Goal: Task Accomplishment & Management: Manage account settings

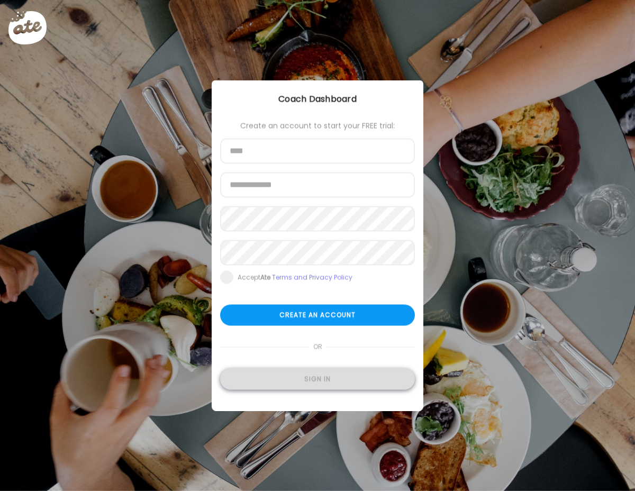
click at [320, 383] on div "Sign in" at bounding box center [317, 379] width 195 height 21
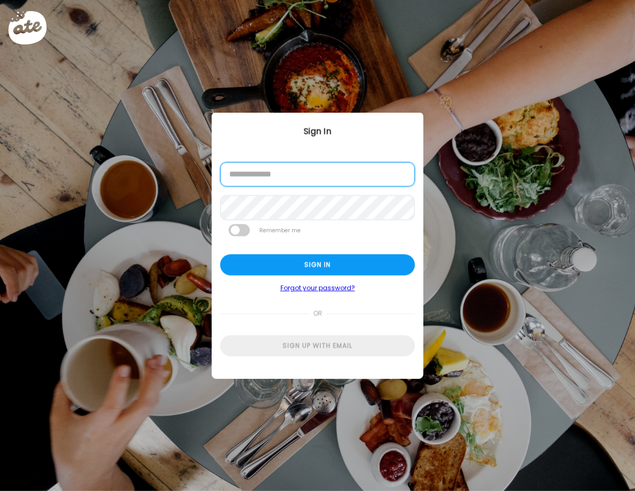
click at [304, 179] on input "email" at bounding box center [317, 174] width 195 height 24
type input "**********"
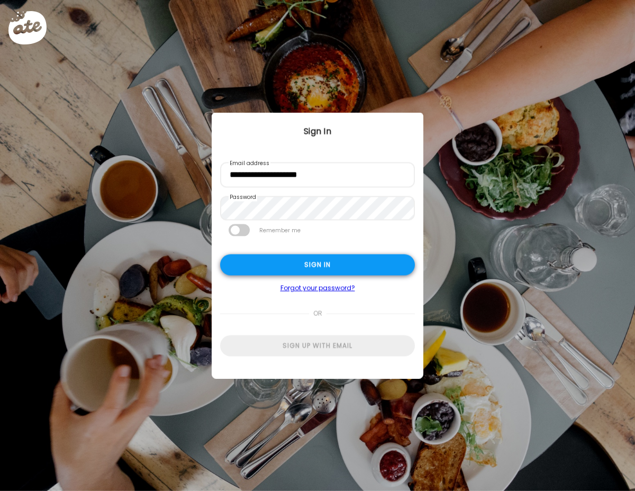
click at [304, 260] on div "Sign in" at bounding box center [317, 265] width 195 height 21
type input "**********"
type textarea "**********"
type input "**********"
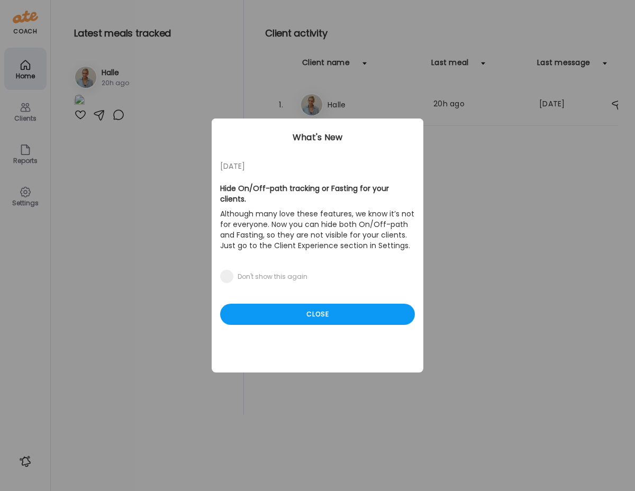
click at [359, 102] on div "Ate Coach Dashboard Wahoo! It’s official Take a moment to set up your Coach Pro…" at bounding box center [317, 245] width 635 height 491
click at [325, 306] on div "Close" at bounding box center [317, 314] width 195 height 21
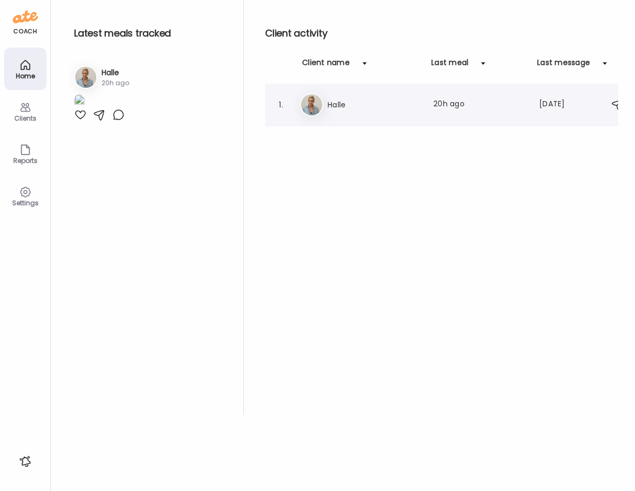
click at [362, 109] on h3 "Halle" at bounding box center [374, 104] width 93 height 13
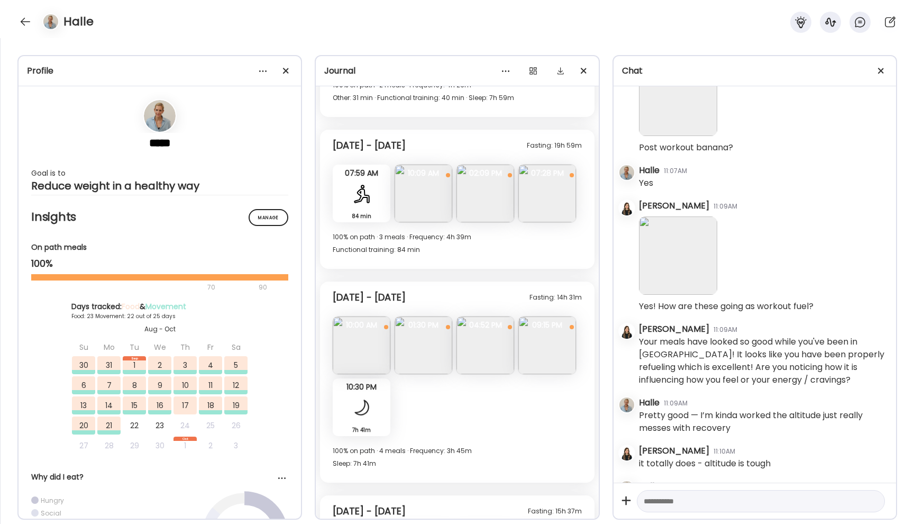
scroll to position [6441, 0]
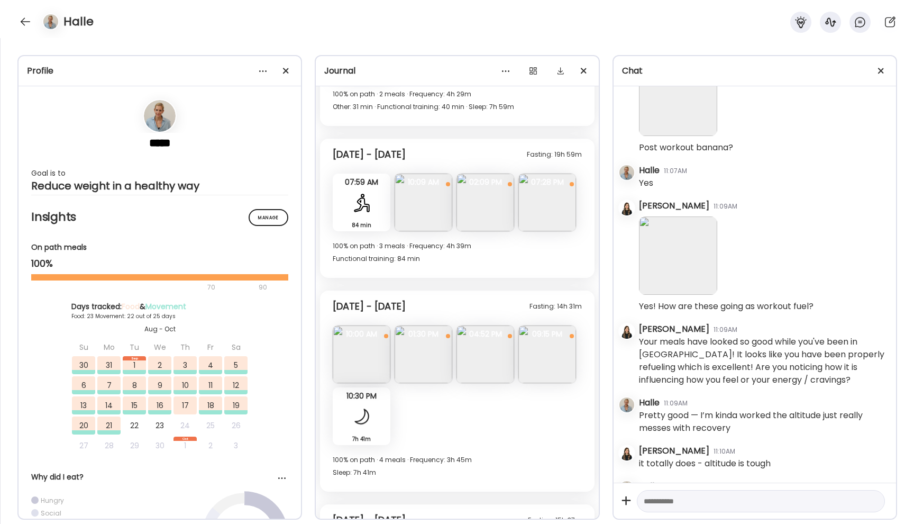
click at [482, 205] on img at bounding box center [486, 203] width 58 height 58
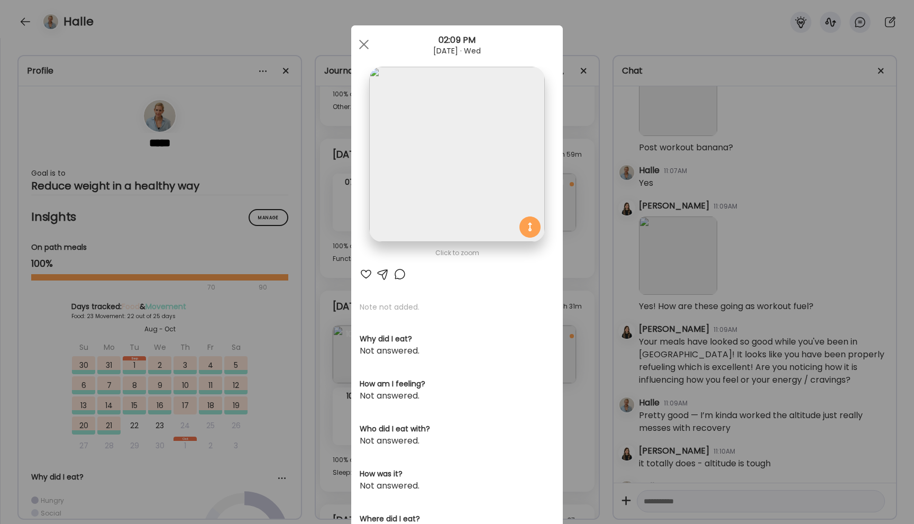
click at [365, 274] on div at bounding box center [366, 274] width 13 height 13
click at [363, 38] on div at bounding box center [363, 44] width 21 height 21
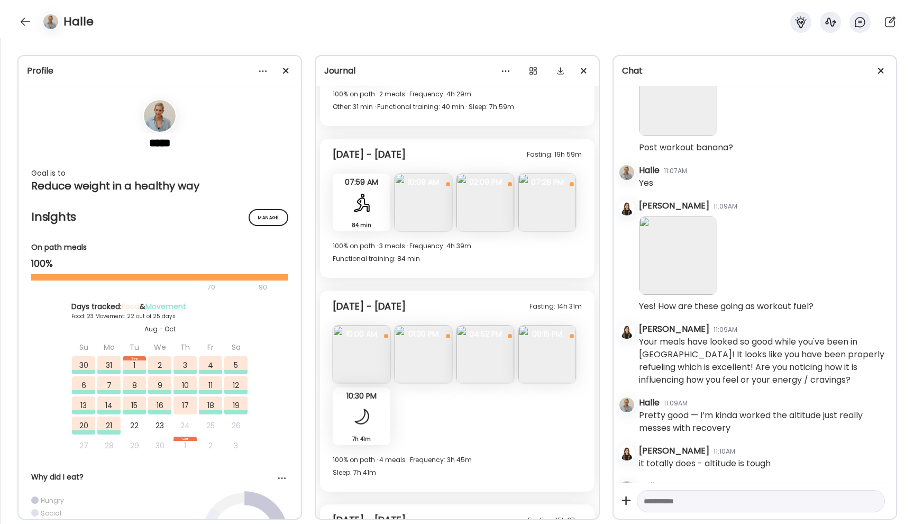
click at [555, 192] on img at bounding box center [548, 203] width 58 height 58
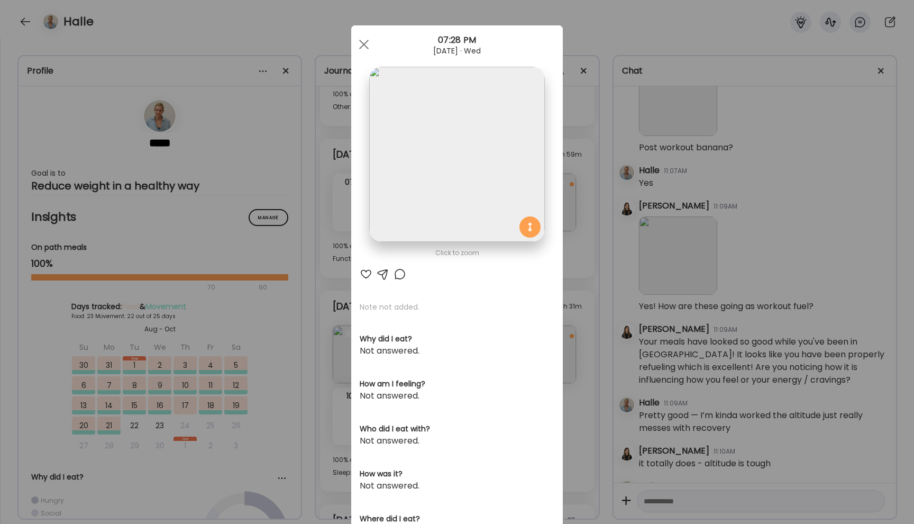
click at [364, 273] on div at bounding box center [366, 274] width 13 height 13
click at [362, 42] on span at bounding box center [364, 45] width 10 height 10
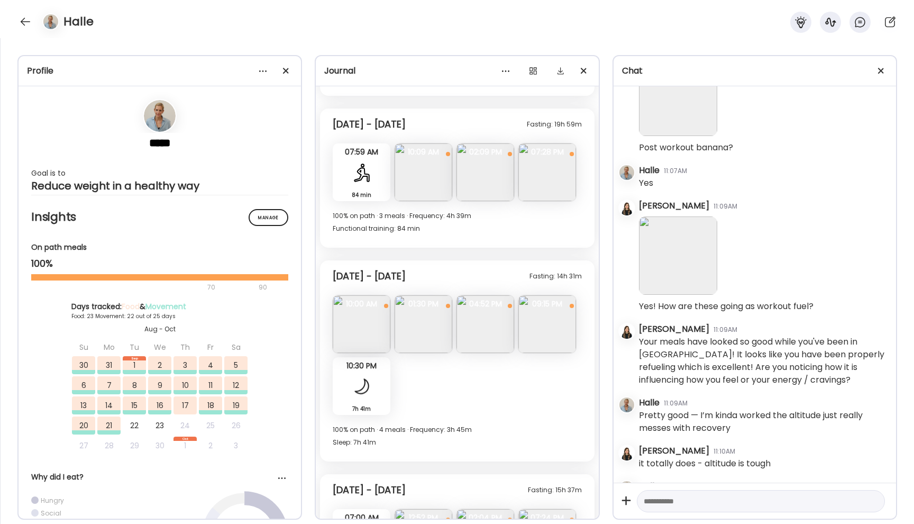
scroll to position [6476, 0]
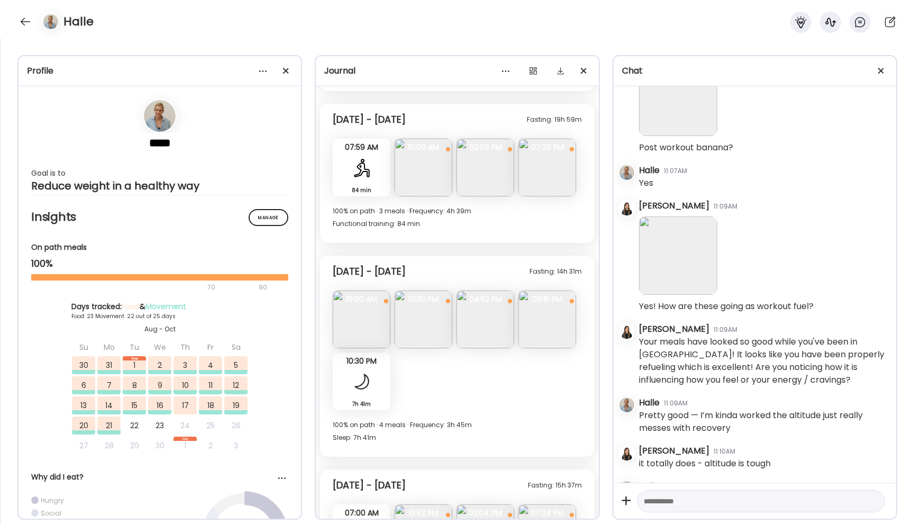
click at [365, 330] on img at bounding box center [362, 320] width 58 height 58
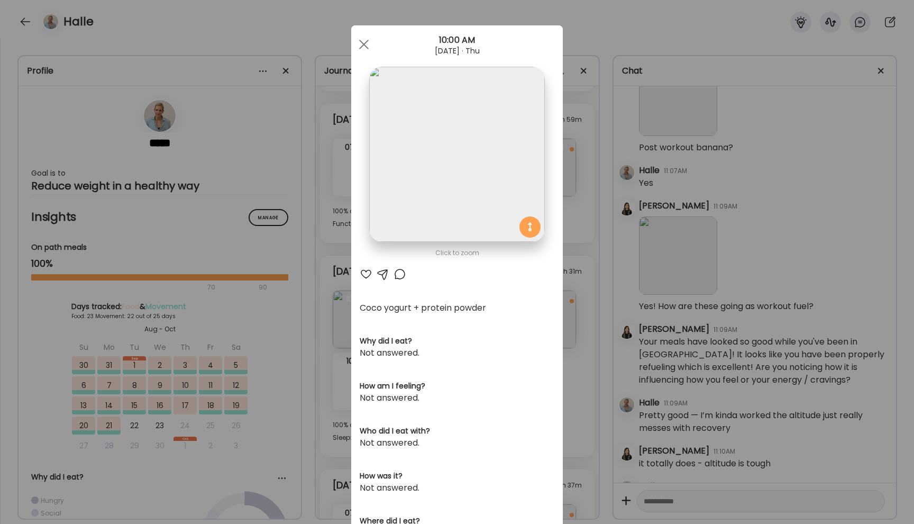
click at [364, 272] on div at bounding box center [366, 274] width 13 height 13
click at [364, 38] on div at bounding box center [363, 44] width 21 height 21
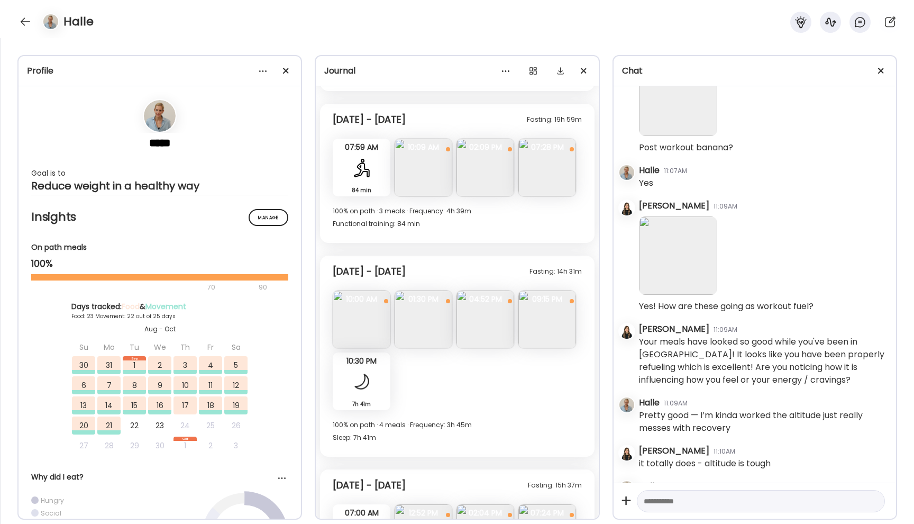
click at [428, 315] on img at bounding box center [424, 320] width 58 height 58
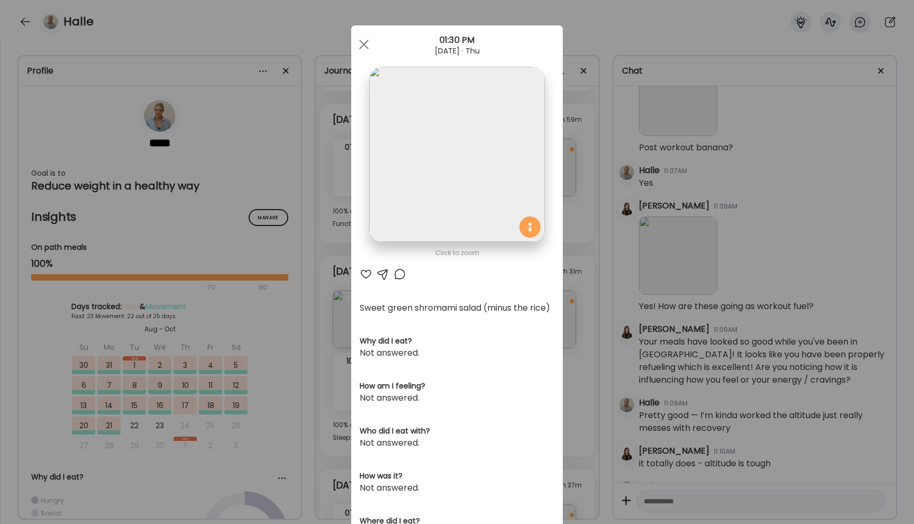
click at [384, 271] on div at bounding box center [383, 274] width 13 height 13
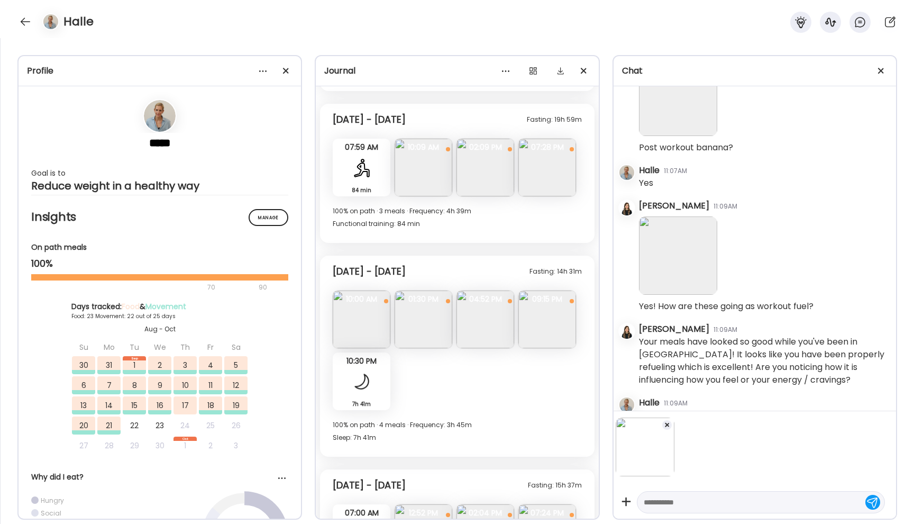
scroll to position [36827, 0]
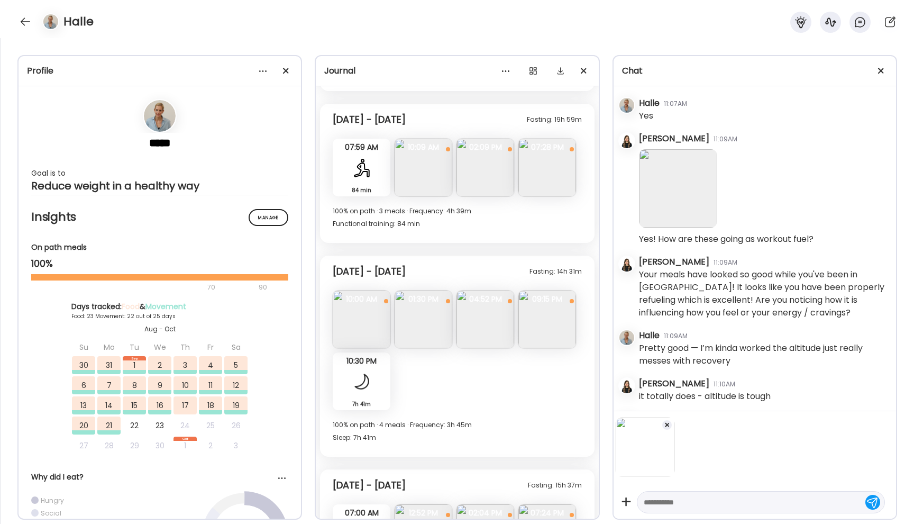
click at [634, 491] on div at bounding box center [761, 502] width 248 height 22
click at [634, 491] on textarea at bounding box center [751, 502] width 215 height 13
type textarea "**********"
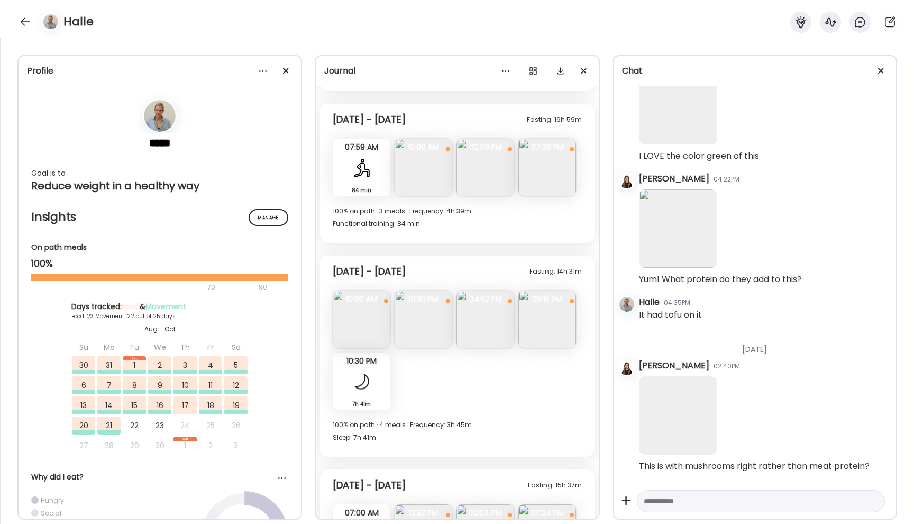
scroll to position [41570, 0]
click at [483, 332] on img at bounding box center [486, 320] width 58 height 58
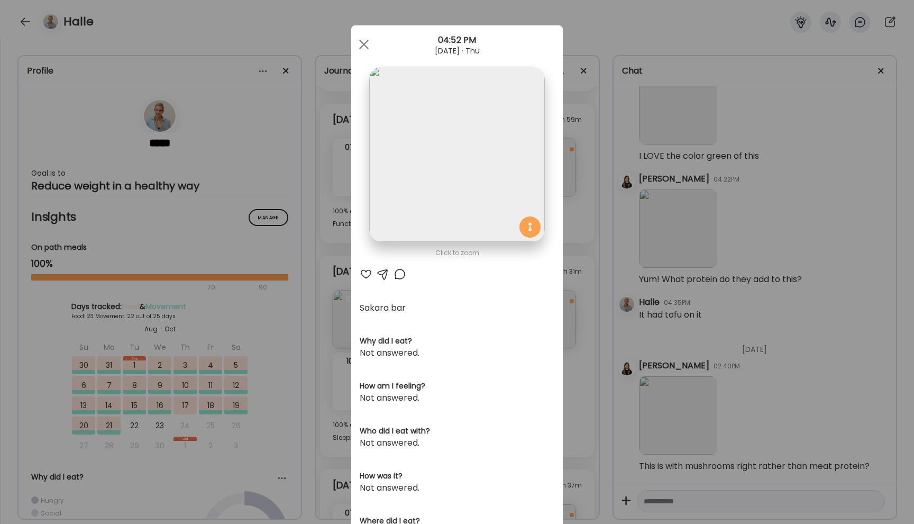
click at [364, 270] on div at bounding box center [366, 274] width 13 height 13
click at [359, 46] on div at bounding box center [363, 44] width 21 height 21
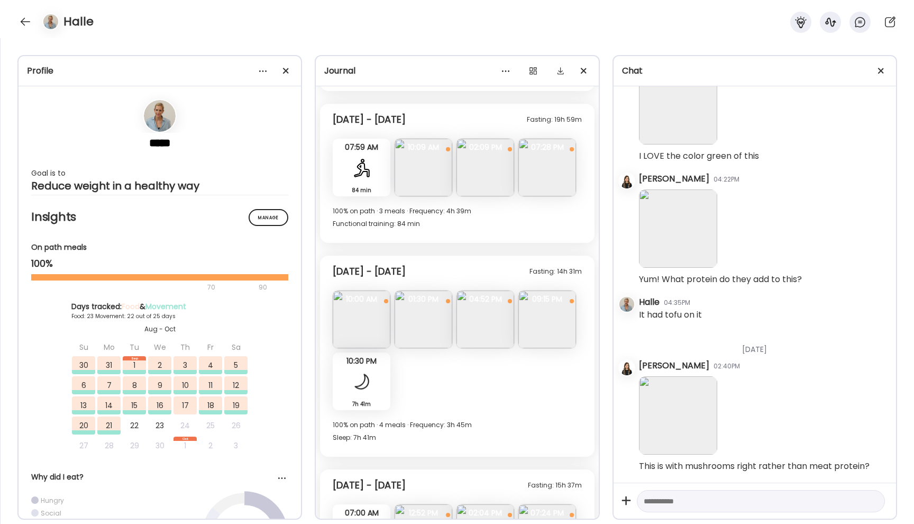
click at [560, 321] on img at bounding box center [548, 320] width 58 height 58
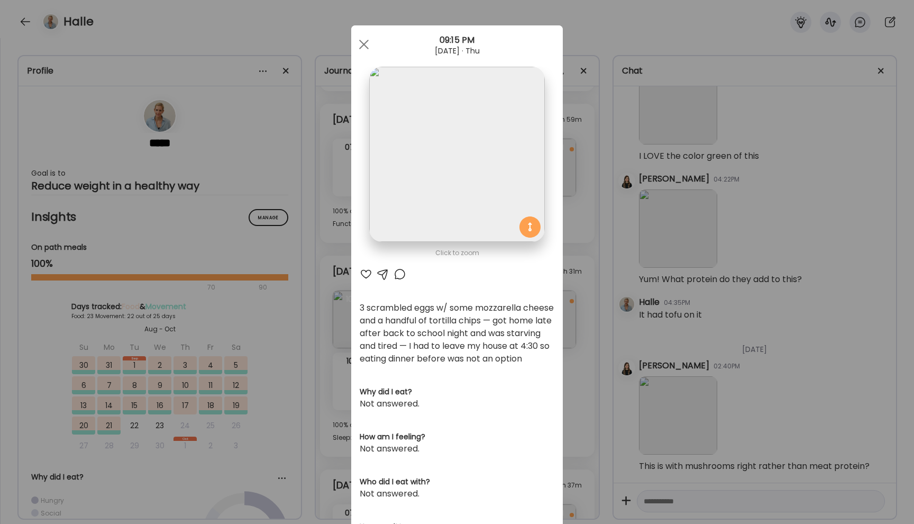
click at [364, 276] on div at bounding box center [366, 274] width 13 height 13
click at [384, 271] on div at bounding box center [383, 274] width 13 height 13
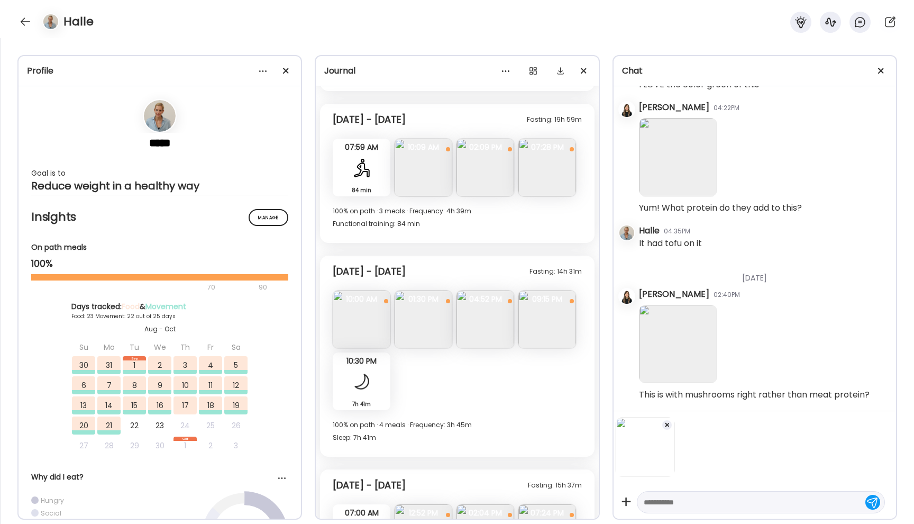
click at [634, 491] on textarea at bounding box center [751, 502] width 215 height 13
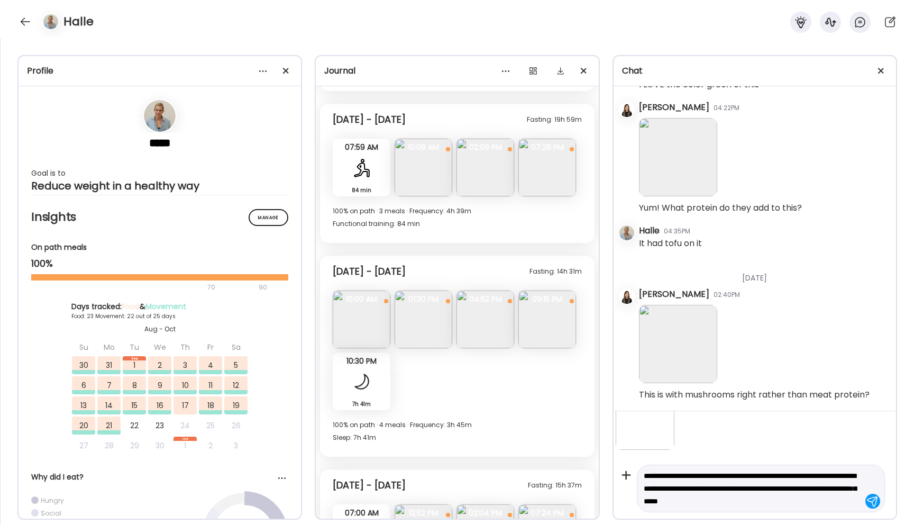
type textarea "**********"
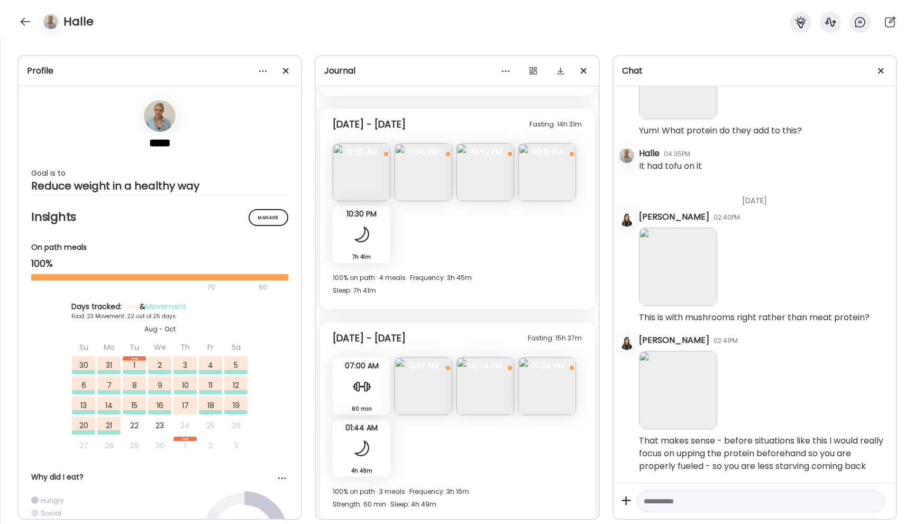
scroll to position [6718, 0]
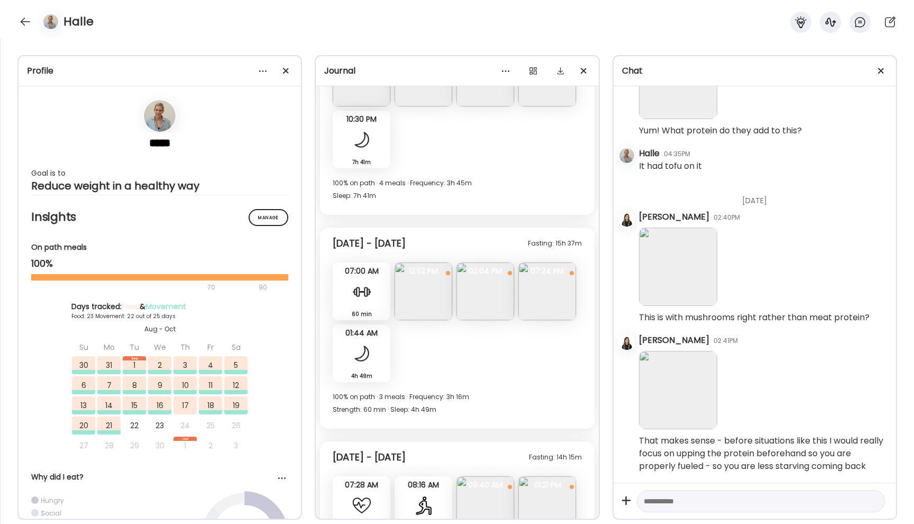
click at [426, 291] on img at bounding box center [424, 291] width 58 height 58
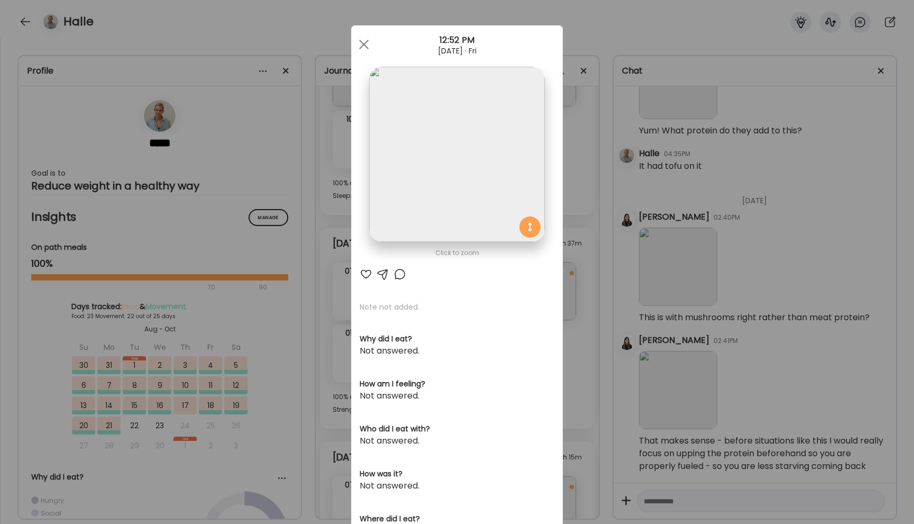
click at [362, 273] on div at bounding box center [366, 274] width 13 height 13
click at [360, 49] on div at bounding box center [363, 44] width 21 height 21
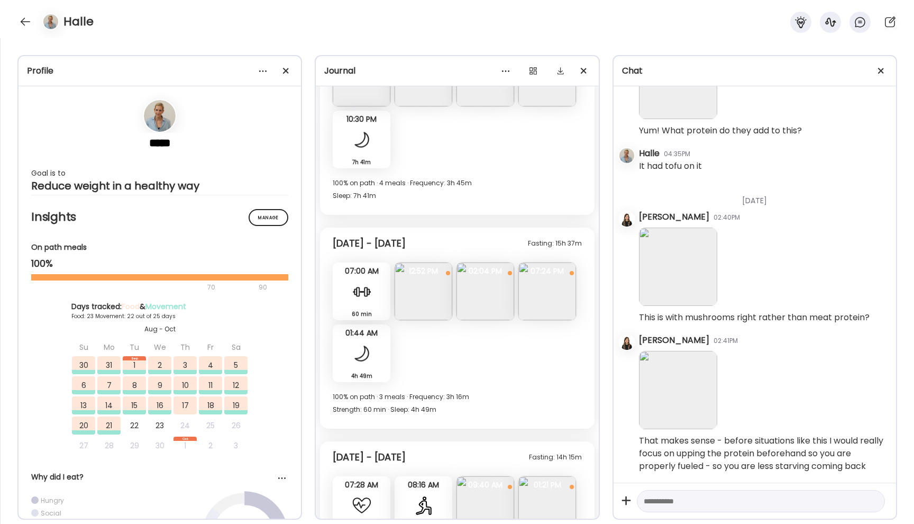
click at [489, 292] on img at bounding box center [486, 291] width 58 height 58
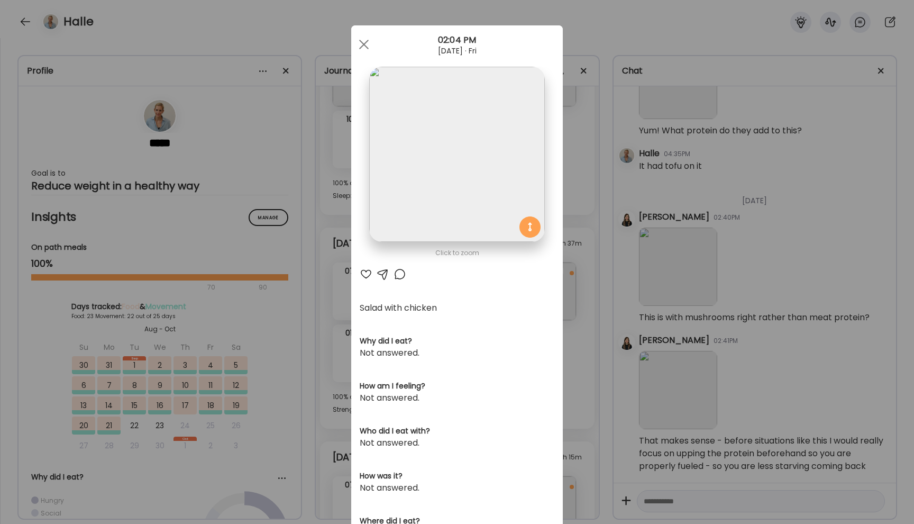
click at [369, 269] on div at bounding box center [366, 274] width 13 height 13
click at [362, 41] on div at bounding box center [363, 44] width 21 height 21
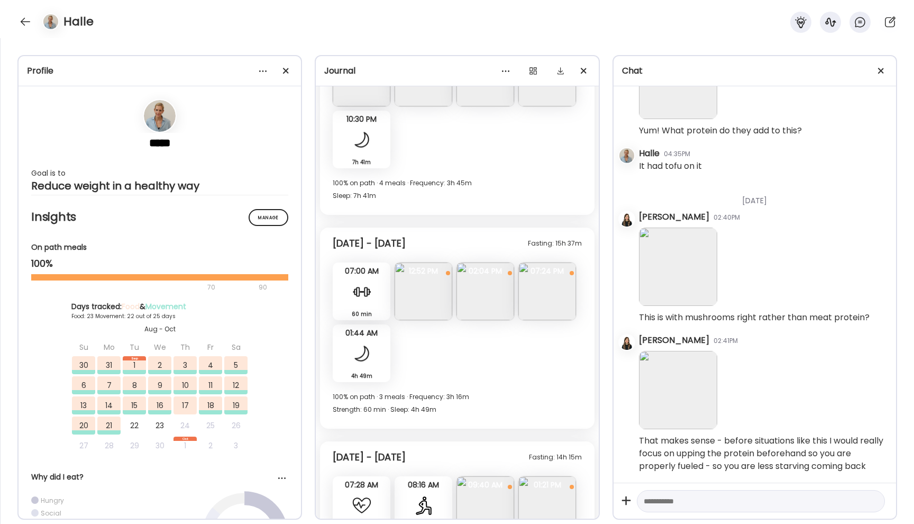
click at [551, 287] on img at bounding box center [548, 291] width 58 height 58
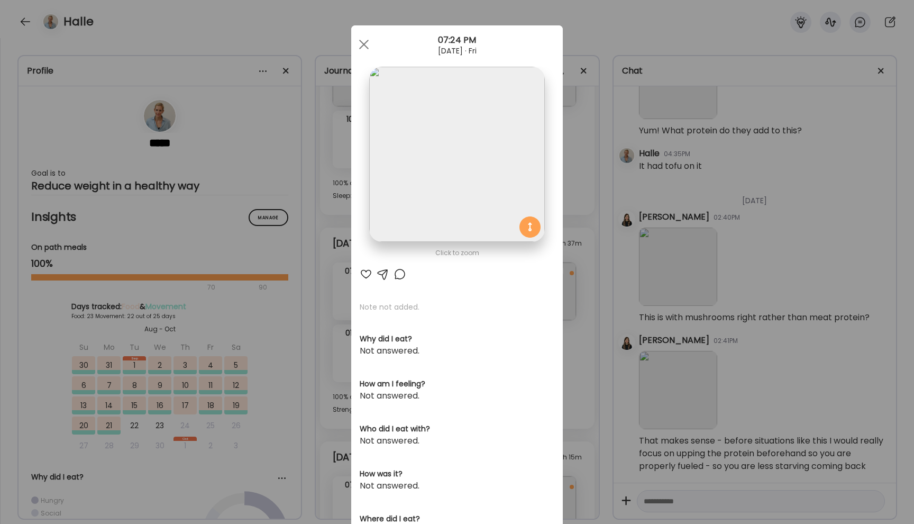
click at [365, 270] on div at bounding box center [366, 274] width 13 height 13
click at [368, 40] on span at bounding box center [364, 45] width 10 height 10
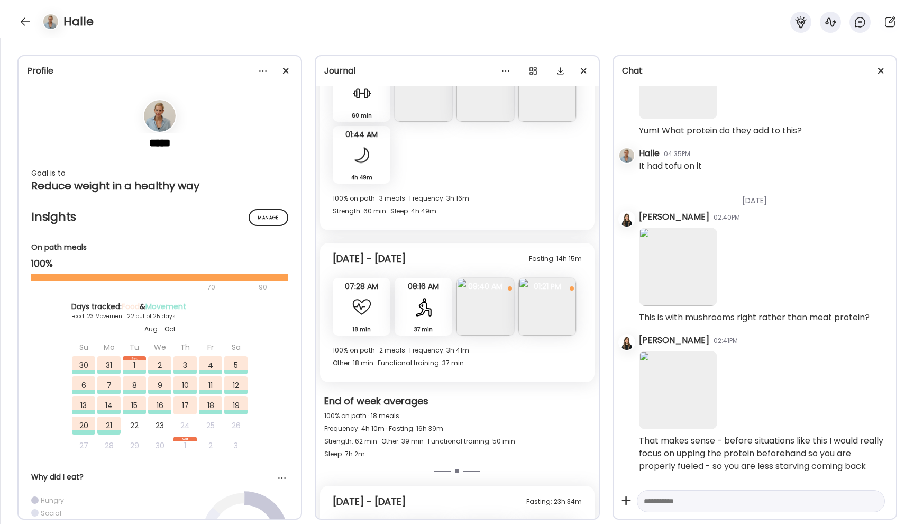
scroll to position [6937, 0]
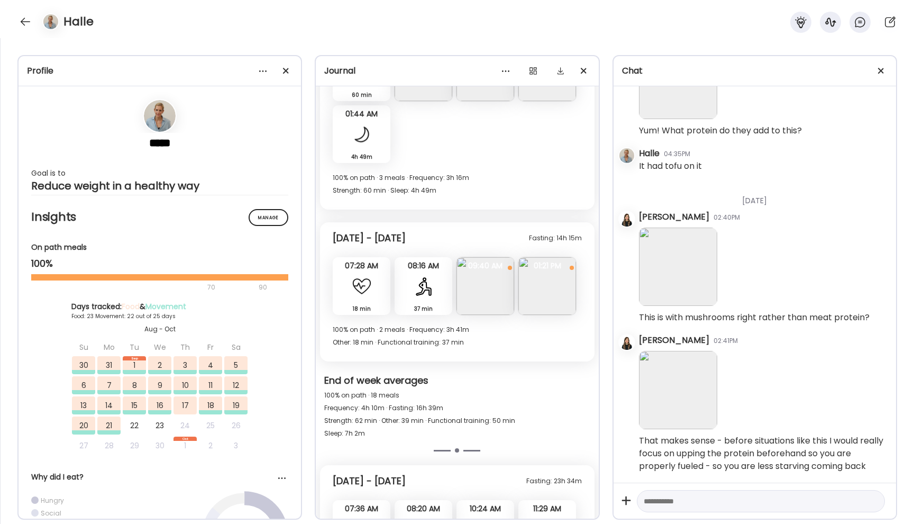
click at [490, 283] on img at bounding box center [486, 286] width 58 height 58
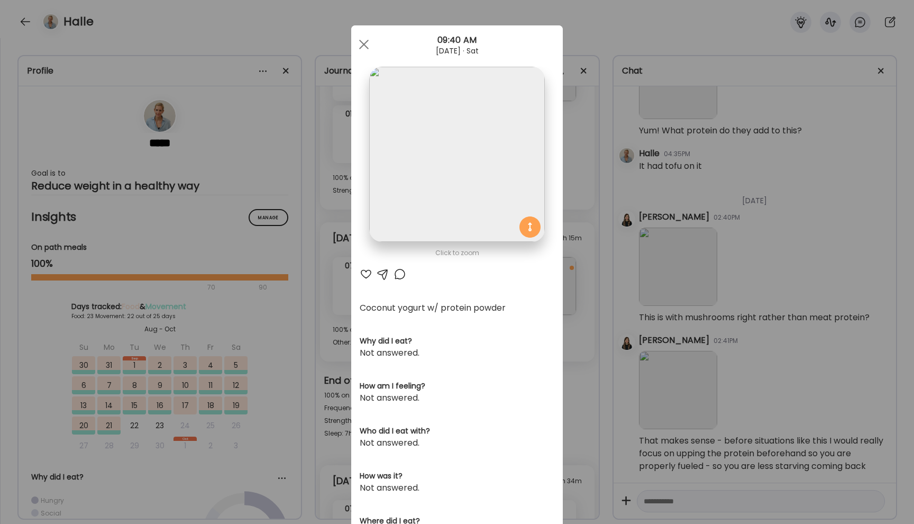
click at [366, 274] on div at bounding box center [366, 274] width 13 height 13
click at [365, 43] on span at bounding box center [364, 45] width 10 height 10
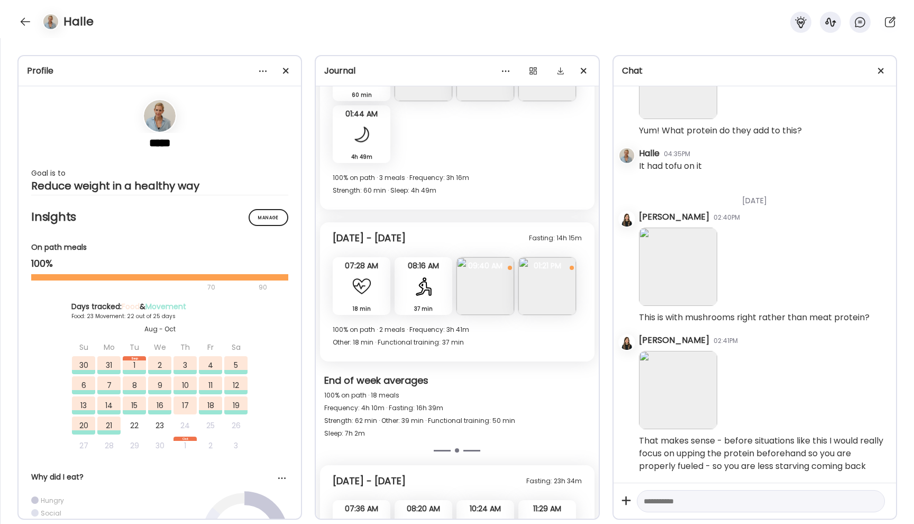
click at [548, 284] on img at bounding box center [548, 286] width 58 height 58
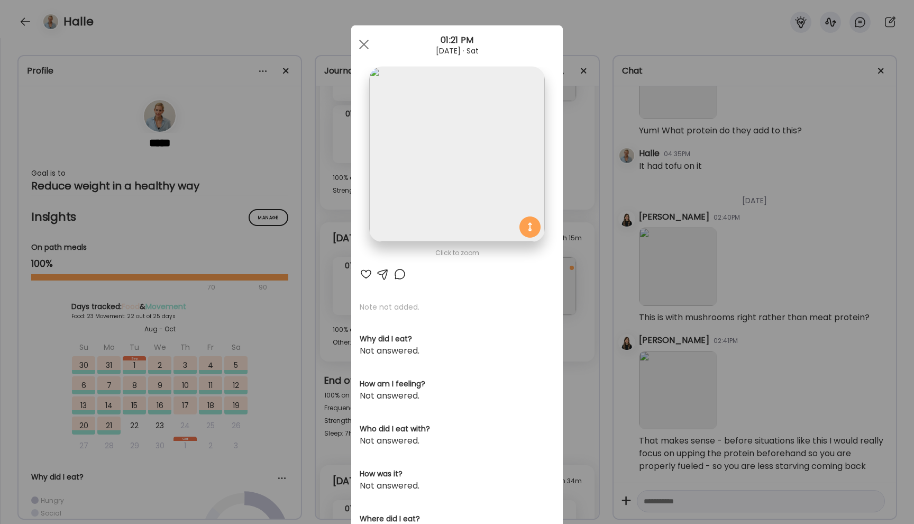
click at [364, 269] on div at bounding box center [366, 274] width 13 height 13
click at [363, 44] on span at bounding box center [364, 45] width 10 height 10
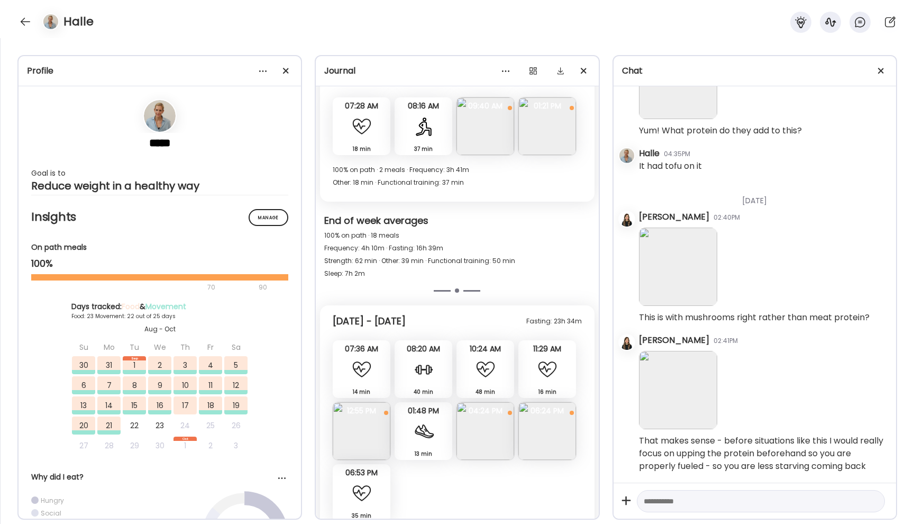
scroll to position [7306, 0]
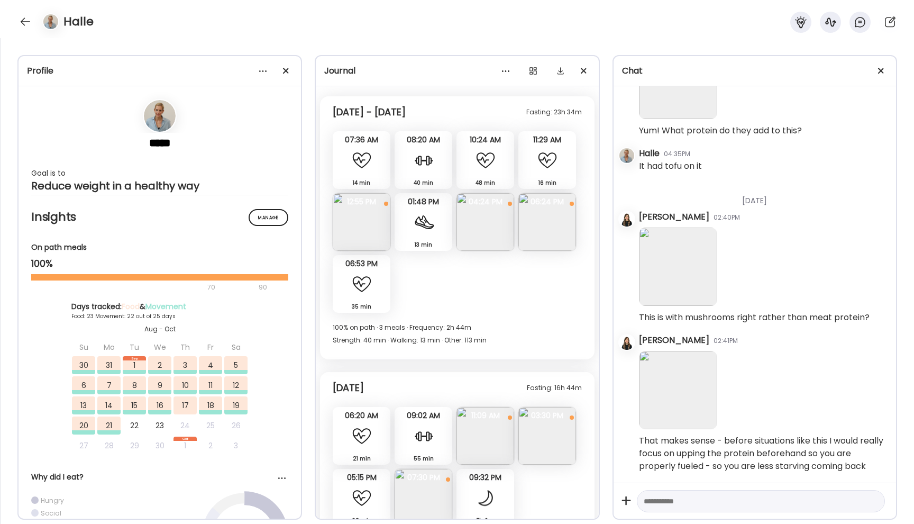
click at [358, 229] on img at bounding box center [362, 222] width 58 height 58
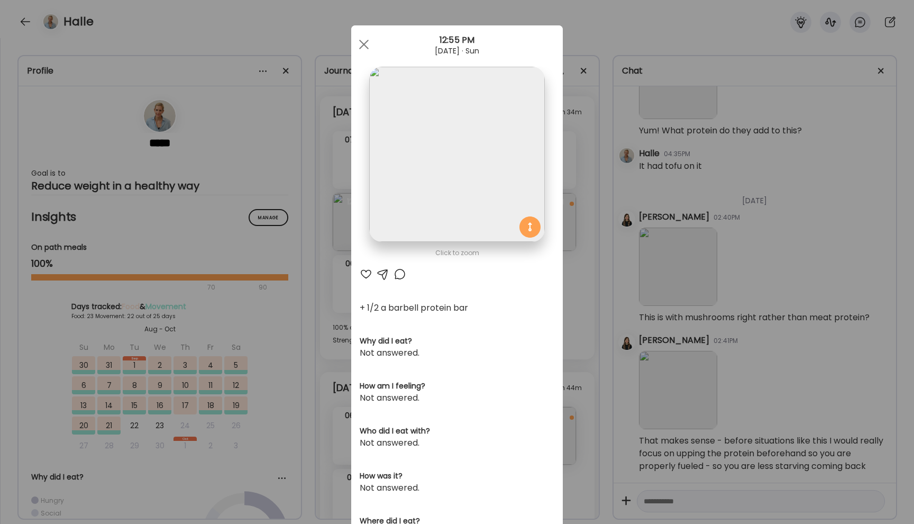
click at [366, 271] on div at bounding box center [366, 274] width 13 height 13
click at [365, 39] on div at bounding box center [363, 44] width 21 height 21
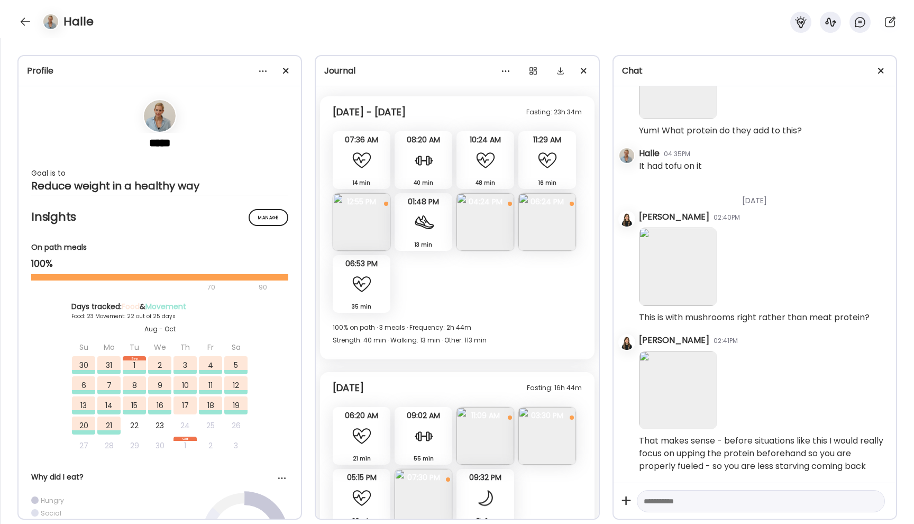
click at [374, 220] on img at bounding box center [362, 222] width 58 height 58
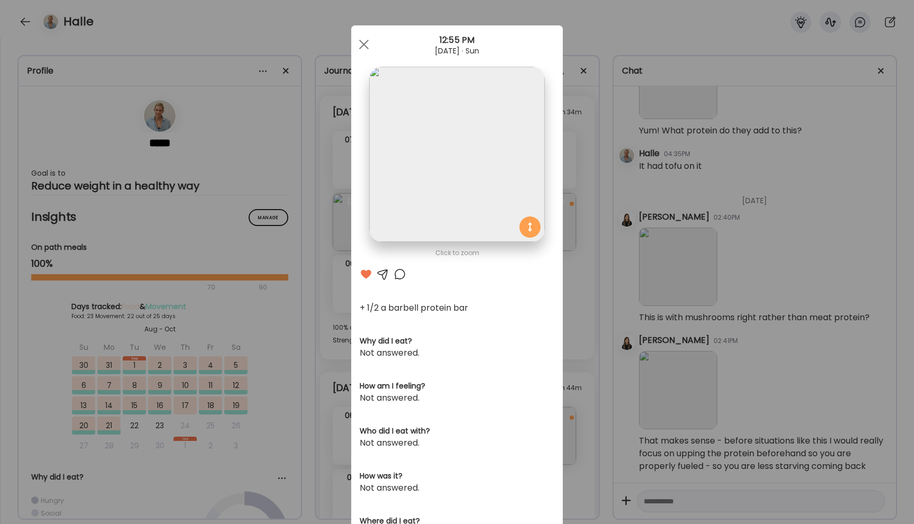
click at [386, 270] on div at bounding box center [383, 274] width 13 height 13
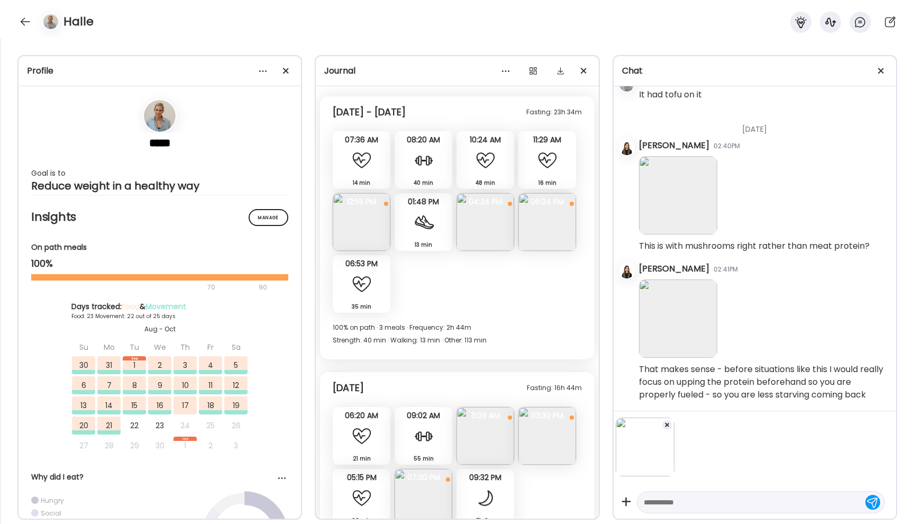
click at [634, 491] on textarea at bounding box center [751, 502] width 215 height 13
type textarea "**********"
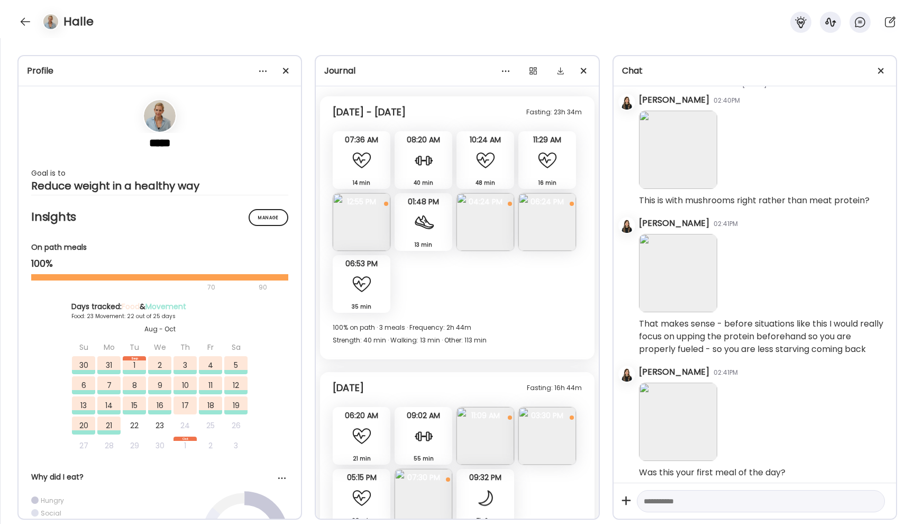
scroll to position [41842, 0]
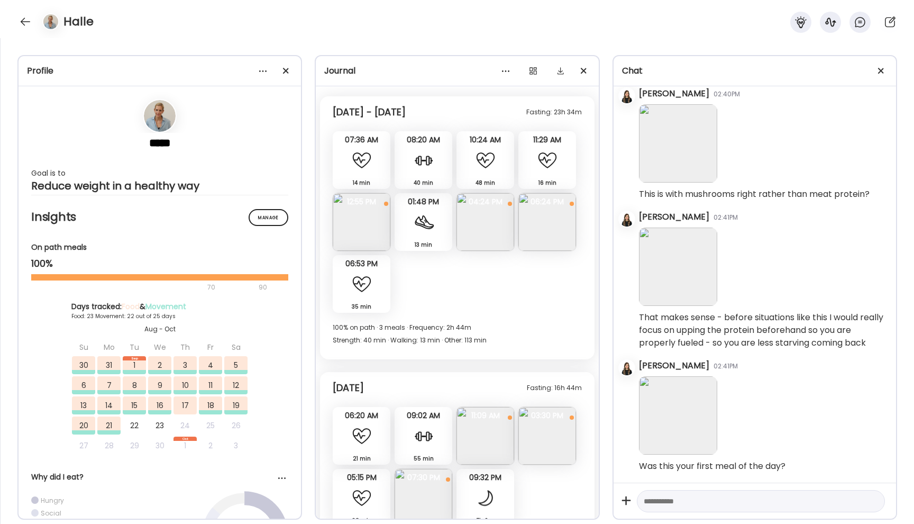
click at [547, 225] on img at bounding box center [548, 222] width 58 height 58
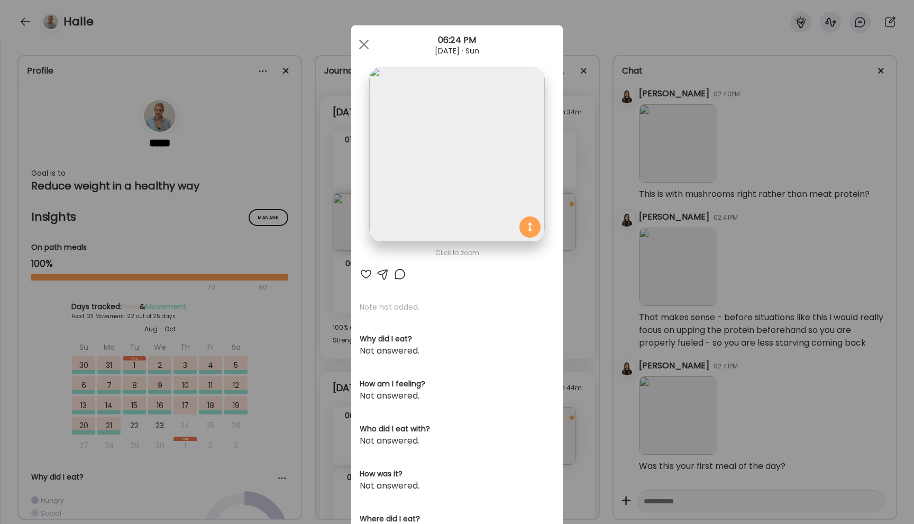
click at [366, 272] on div at bounding box center [366, 274] width 13 height 13
click at [367, 43] on div at bounding box center [363, 44] width 21 height 21
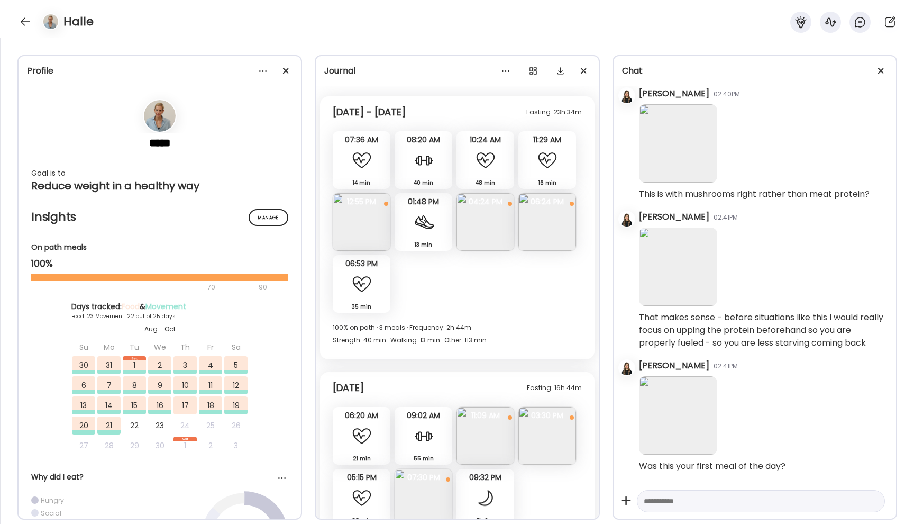
scroll to position [7364, 0]
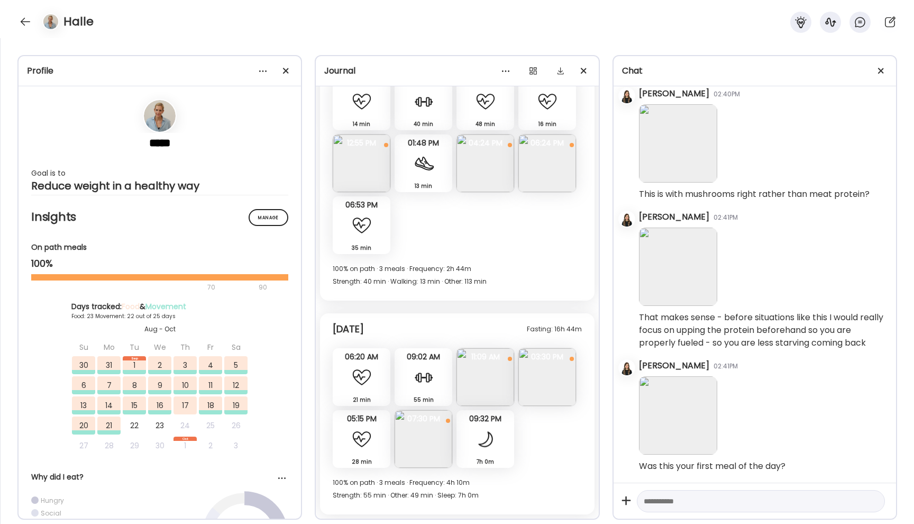
click at [482, 375] on img at bounding box center [486, 377] width 58 height 58
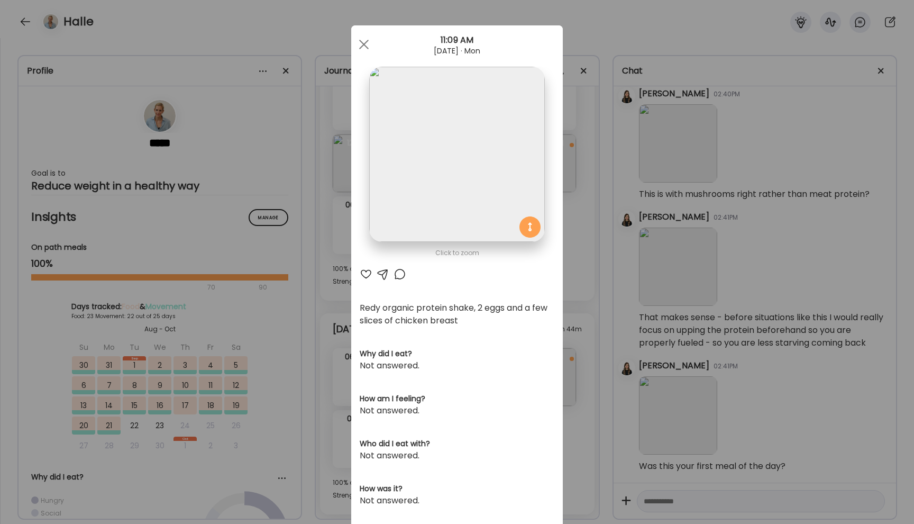
click at [367, 272] on div at bounding box center [366, 274] width 13 height 13
click at [362, 37] on div at bounding box center [363, 44] width 21 height 21
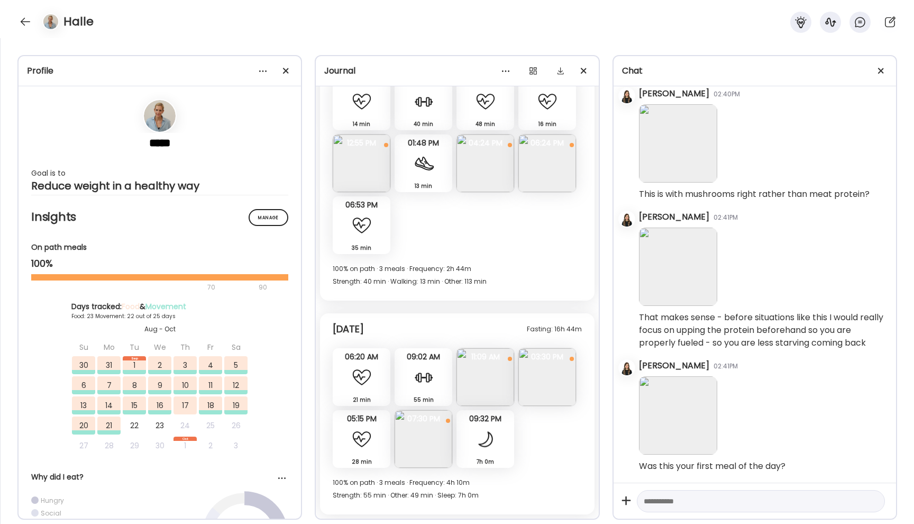
click at [546, 396] on img at bounding box center [548, 377] width 58 height 58
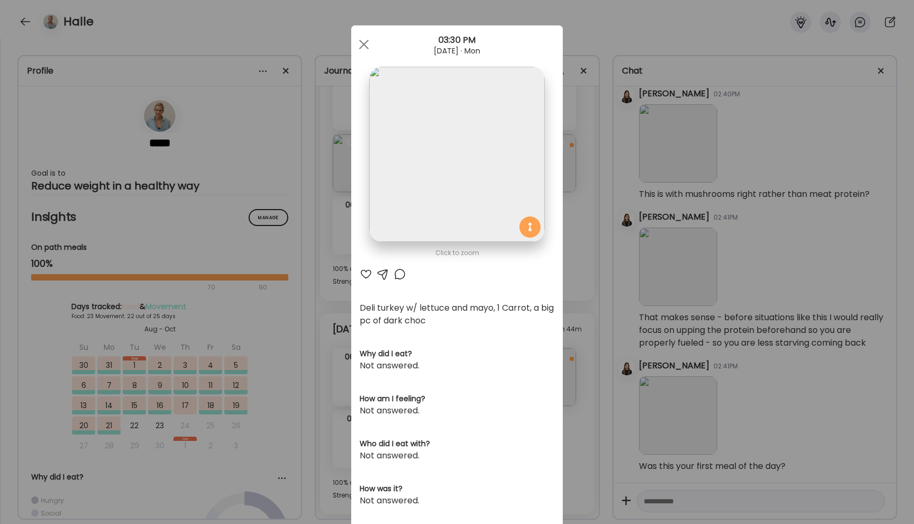
click at [365, 274] on div at bounding box center [366, 274] width 13 height 13
click at [362, 46] on span at bounding box center [364, 45] width 10 height 10
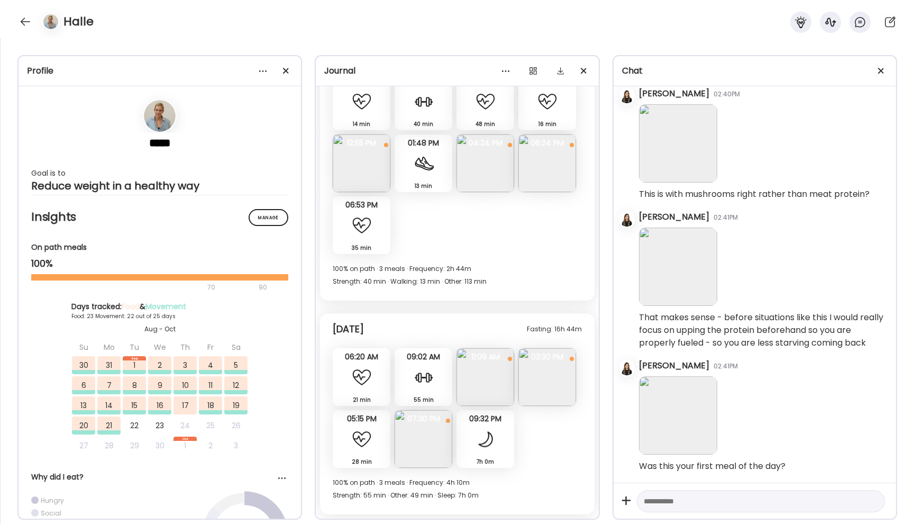
click at [428, 442] on img at bounding box center [424, 439] width 58 height 58
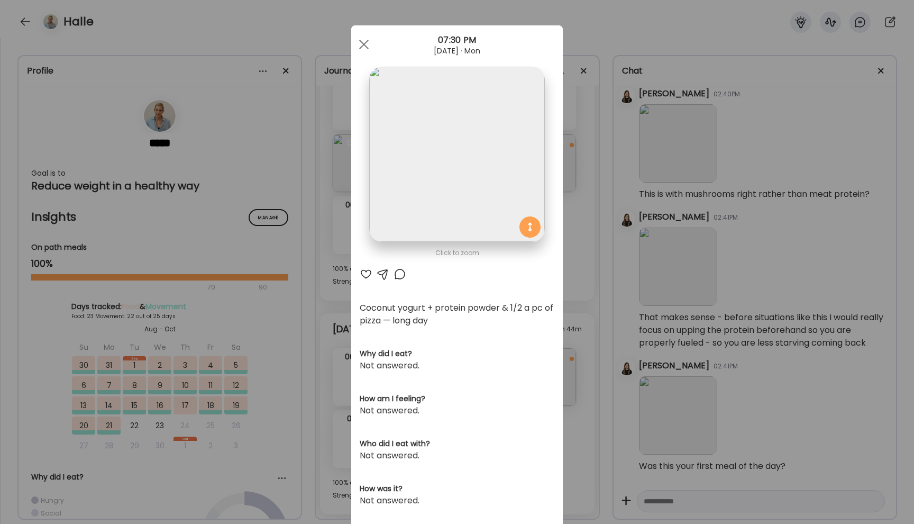
click at [365, 276] on div at bounding box center [366, 274] width 13 height 13
click at [364, 43] on span at bounding box center [364, 45] width 10 height 10
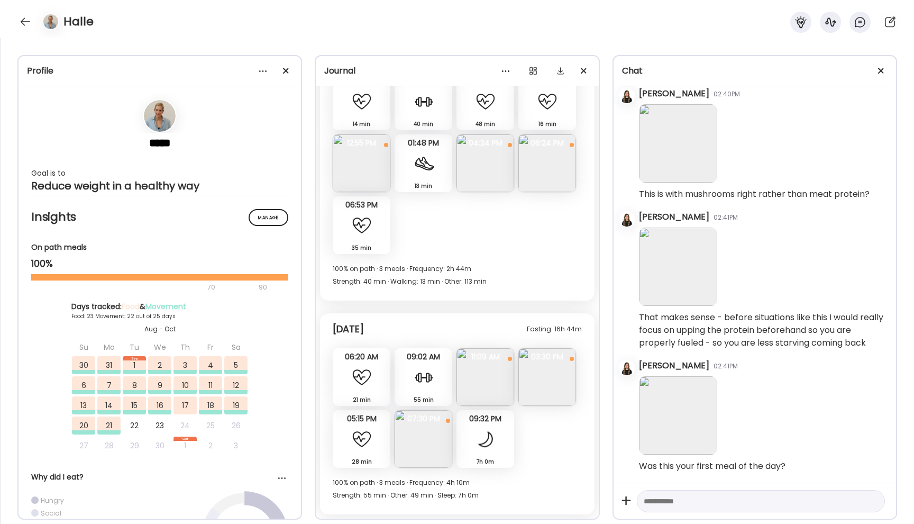
click at [473, 432] on div "7h 0m Sleep" at bounding box center [486, 439] width 58 height 58
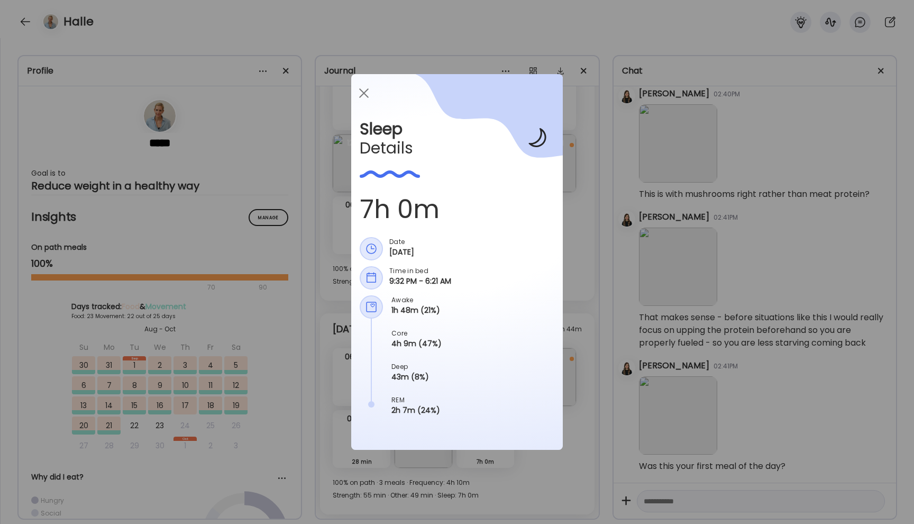
click at [580, 362] on div "Ate Coach Dashboard Wahoo! It’s official Take a moment to set up your Coach Pro…" at bounding box center [457, 262] width 914 height 524
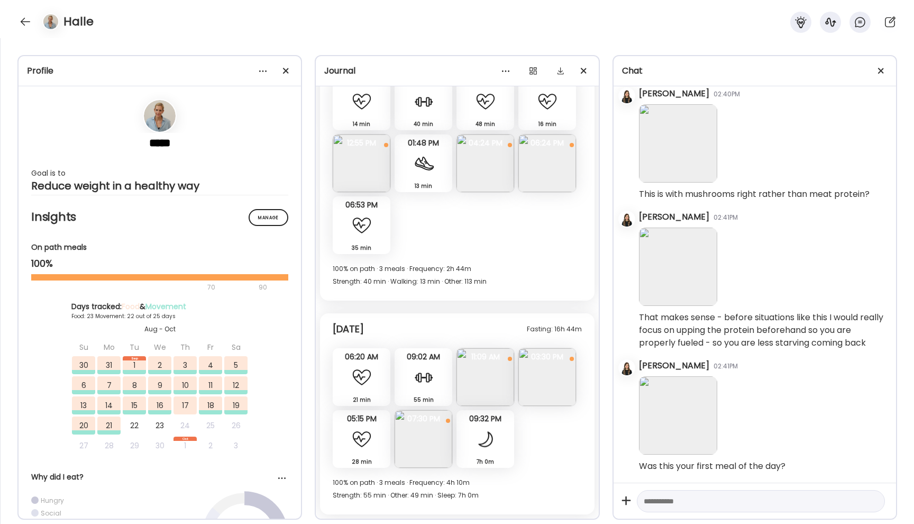
click at [485, 434] on div at bounding box center [485, 439] width 21 height 21
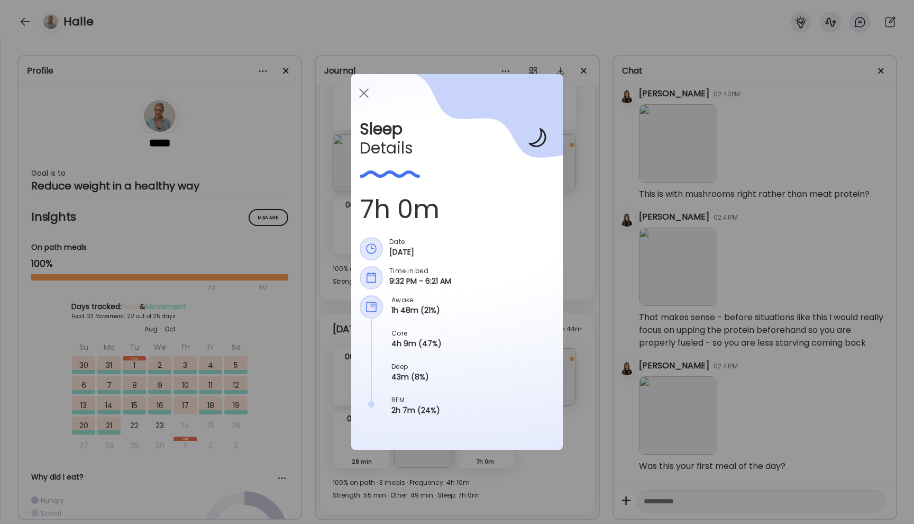
click at [569, 256] on div "Ate Coach Dashboard Wahoo! It’s official Take a moment to set up your Coach Pro…" at bounding box center [457, 262] width 914 height 524
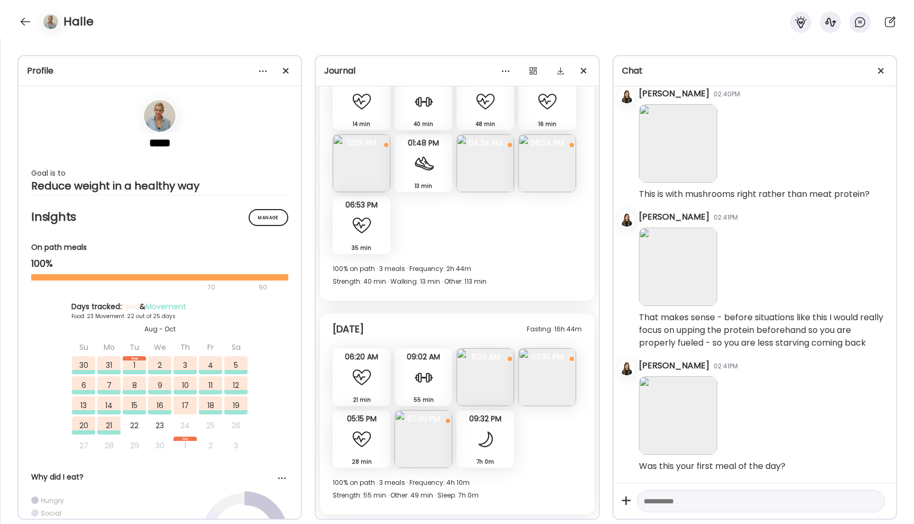
click at [426, 428] on img at bounding box center [424, 439] width 58 height 58
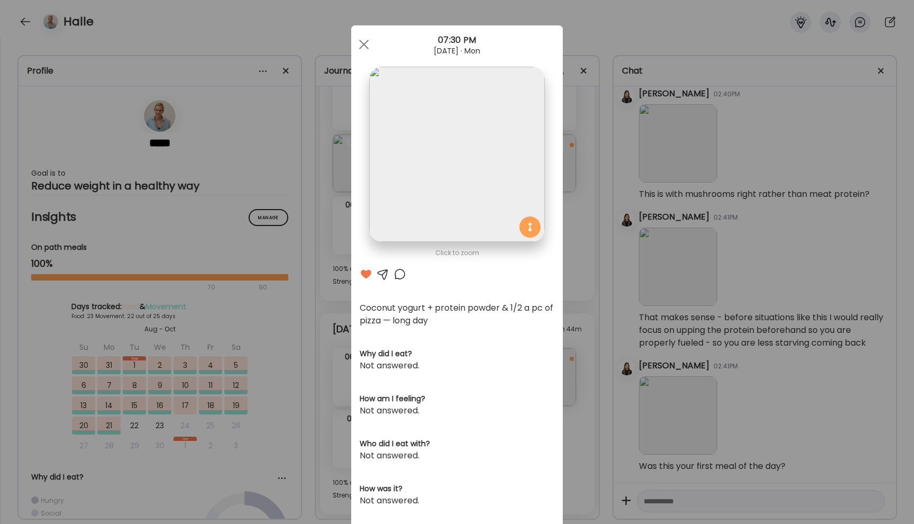
click at [384, 274] on div at bounding box center [383, 274] width 13 height 13
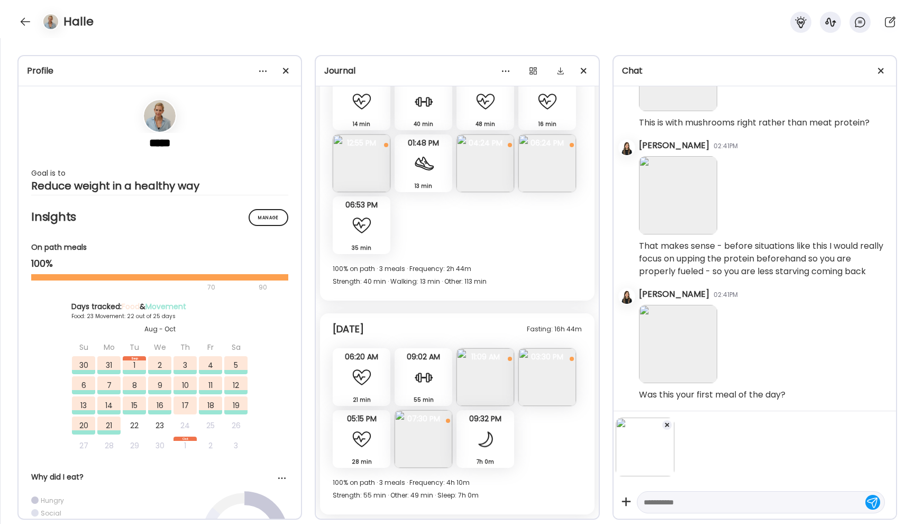
scroll to position [41910, 0]
click at [634, 491] on textarea at bounding box center [751, 502] width 215 height 13
type textarea "**********"
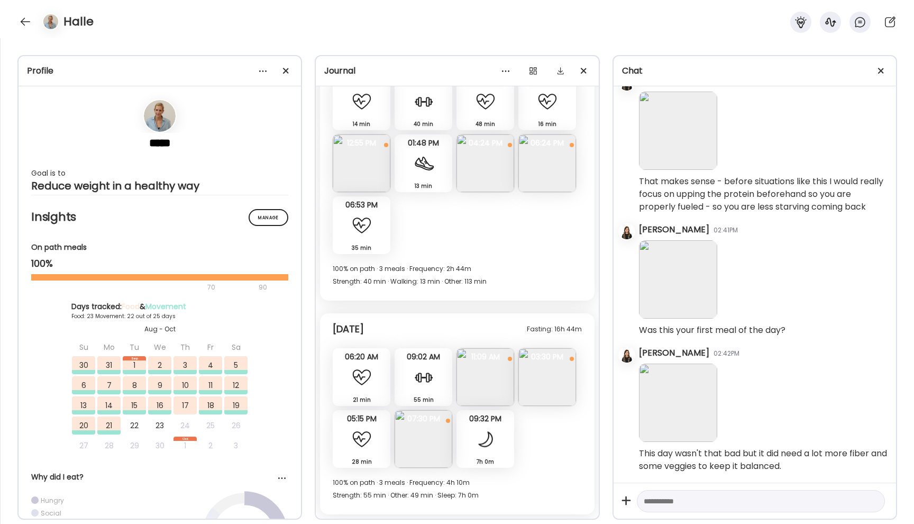
scroll to position [41978, 0]
click at [634, 491] on textarea at bounding box center [751, 501] width 215 height 13
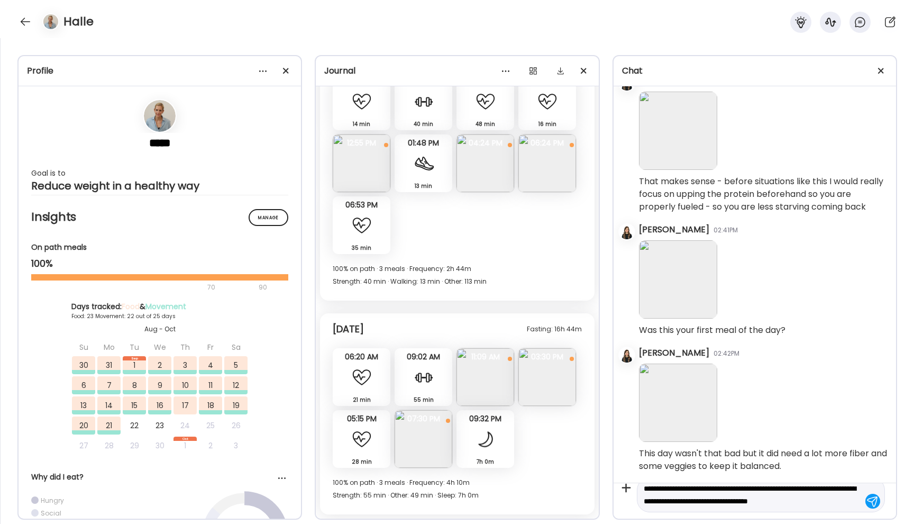
scroll to position [25, 0]
type textarea "**********"
click at [634, 491] on div at bounding box center [873, 501] width 15 height 15
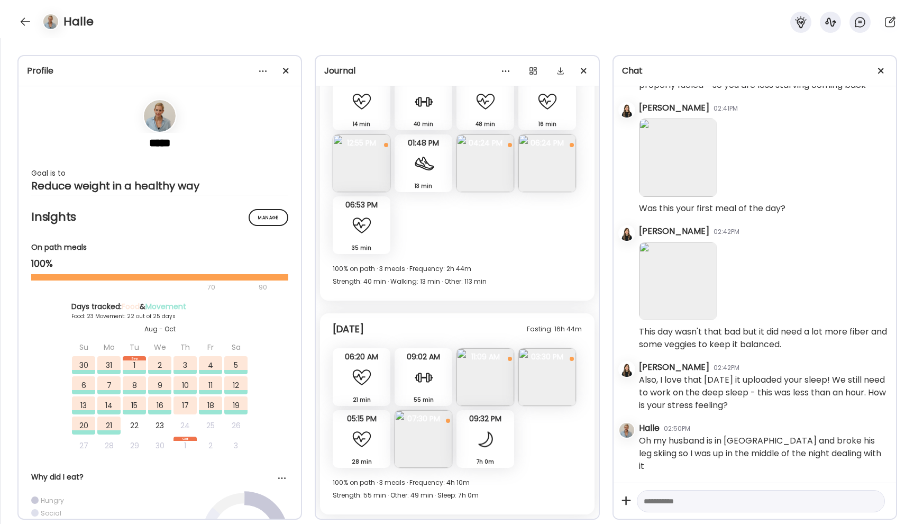
scroll to position [42088, 0]
click at [634, 491] on textarea at bounding box center [751, 501] width 215 height 13
type textarea "**********"
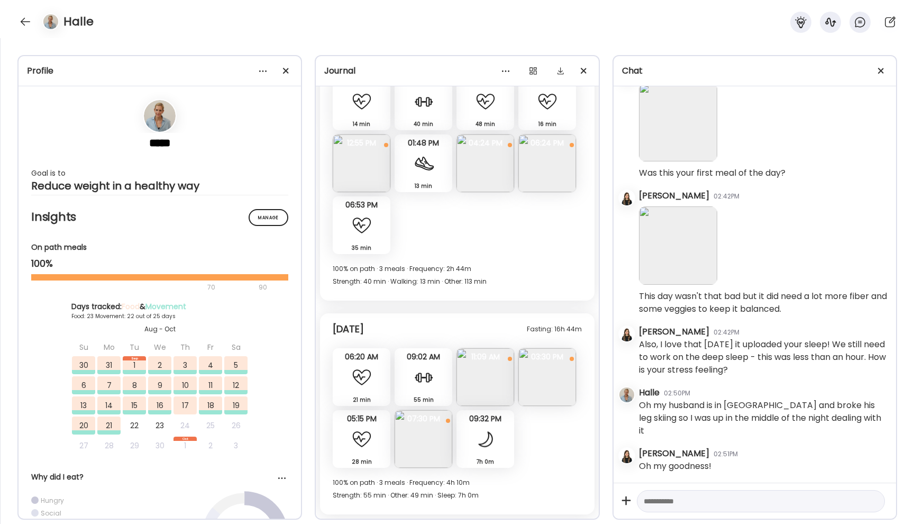
scroll to position [42124, 0]
click at [634, 491] on textarea at bounding box center [751, 501] width 215 height 13
type textarea "**********"
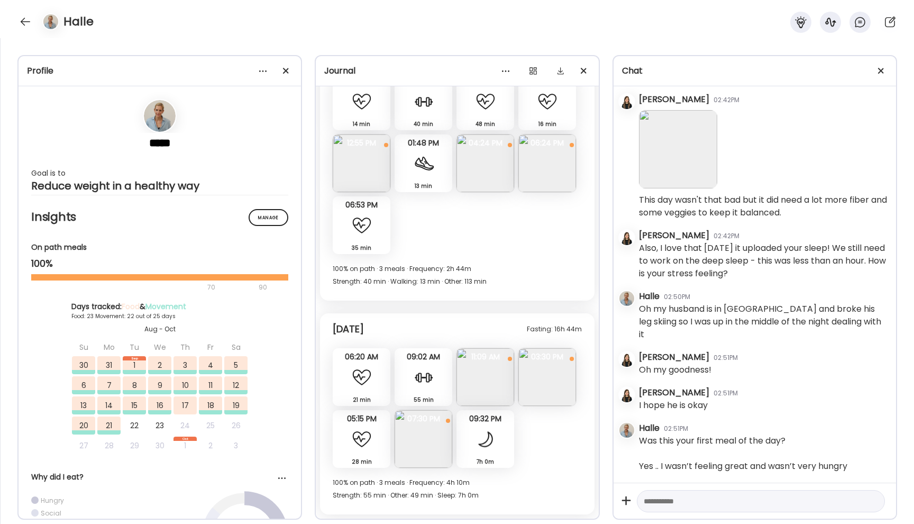
scroll to position [42221, 0]
click at [634, 491] on textarea at bounding box center [751, 501] width 215 height 13
type textarea "**********"
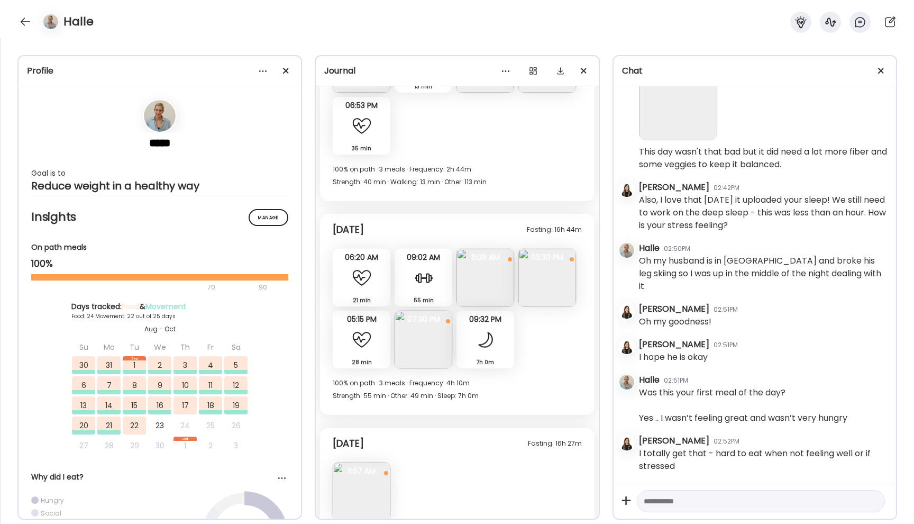
scroll to position [7504, 0]
